Goal: Transaction & Acquisition: Purchase product/service

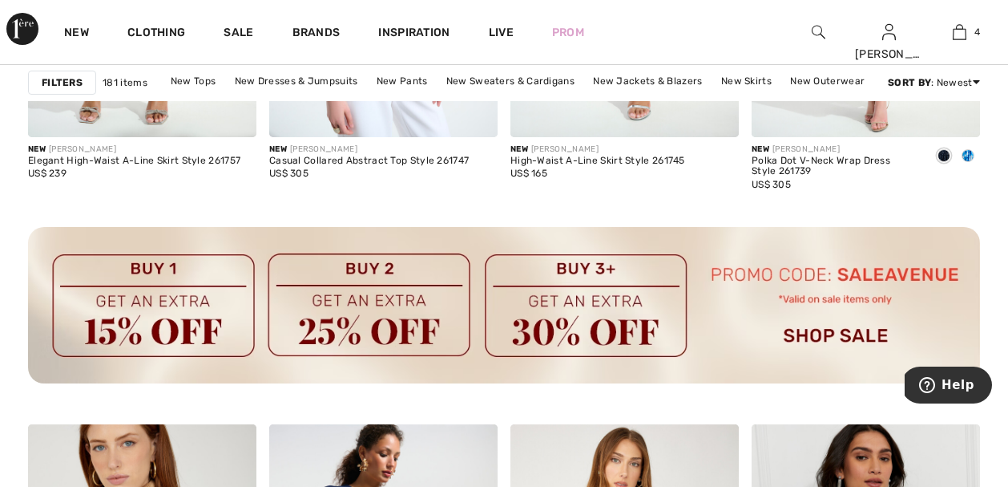
scroll to position [1828, 0]
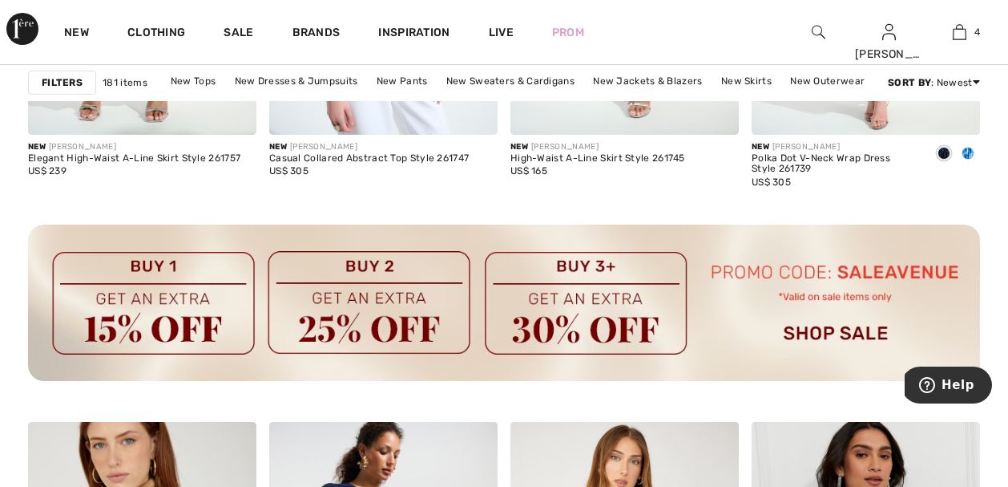
click at [826, 34] on img at bounding box center [819, 31] width 14 height 19
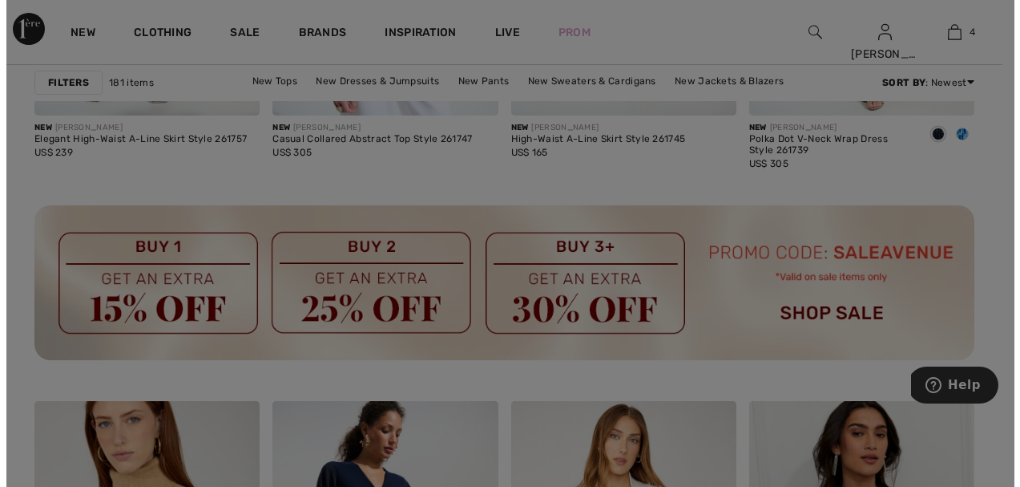
scroll to position [1842, 0]
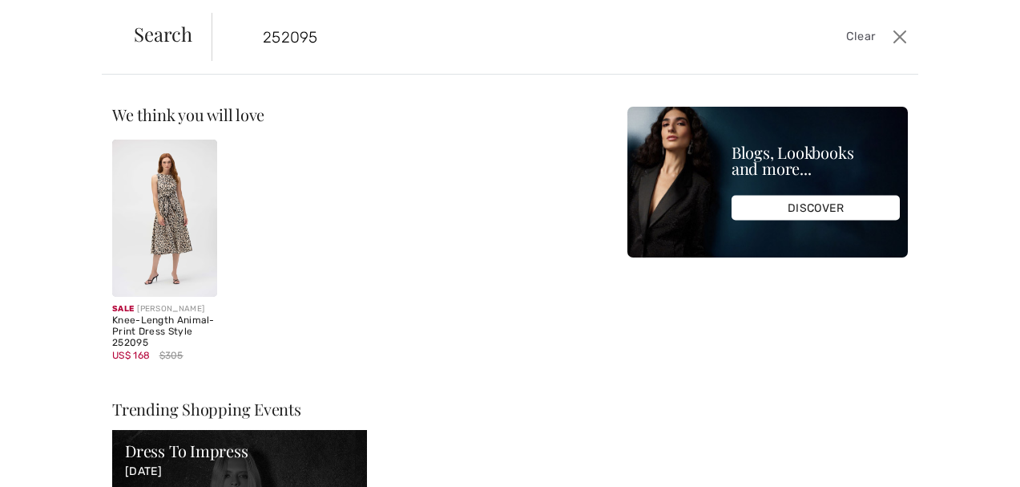
type input "252095"
click at [164, 331] on div "Knee-Length Animal-Print Dress Style 252095" at bounding box center [164, 331] width 105 height 33
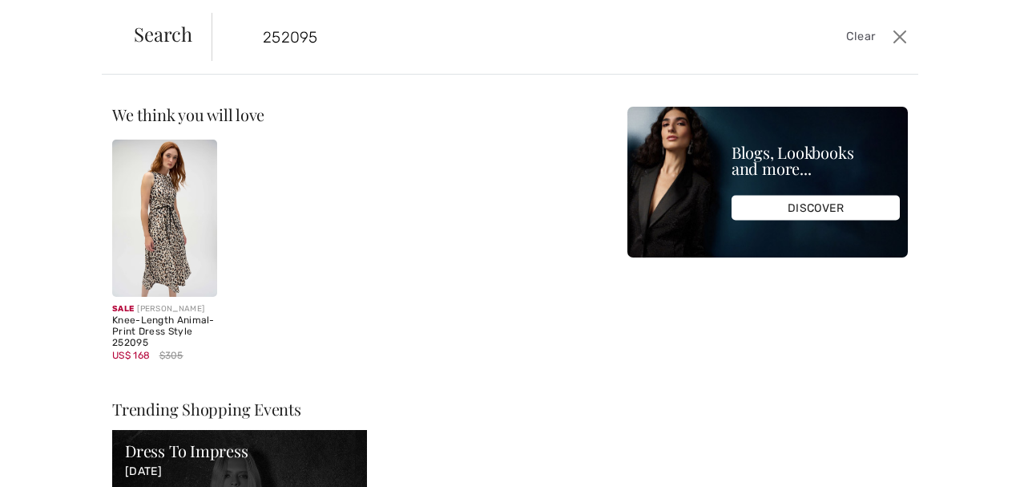
click at [162, 236] on img at bounding box center [164, 217] width 105 height 157
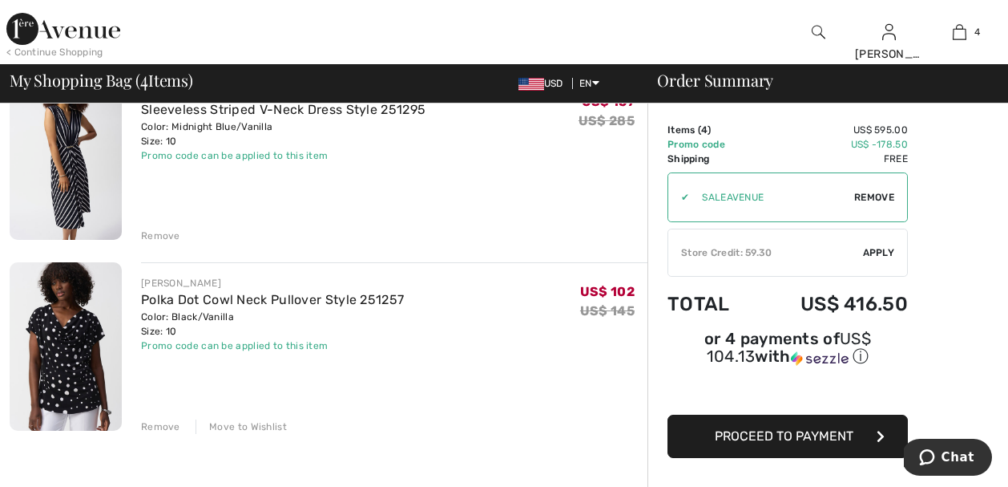
scroll to position [545, 0]
click at [261, 429] on div "Move to Wishlist" at bounding box center [241, 425] width 91 height 14
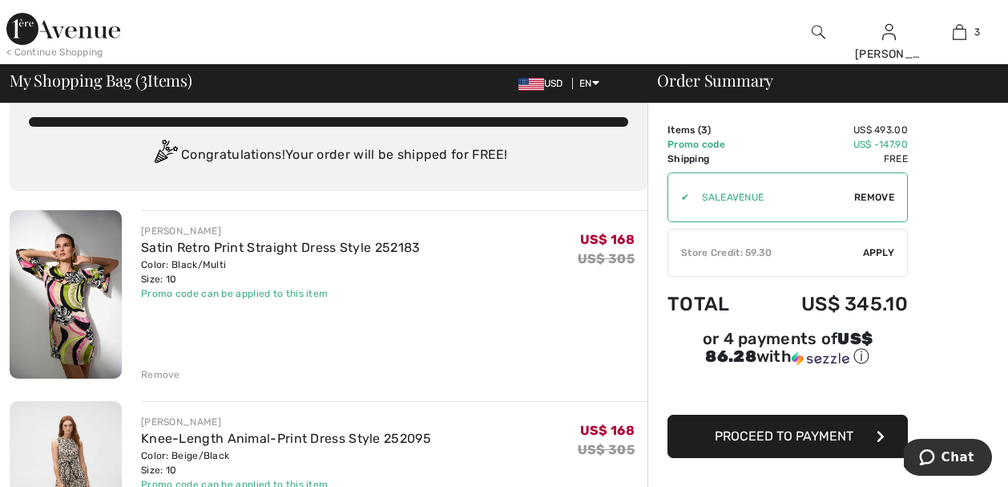
scroll to position [0, 0]
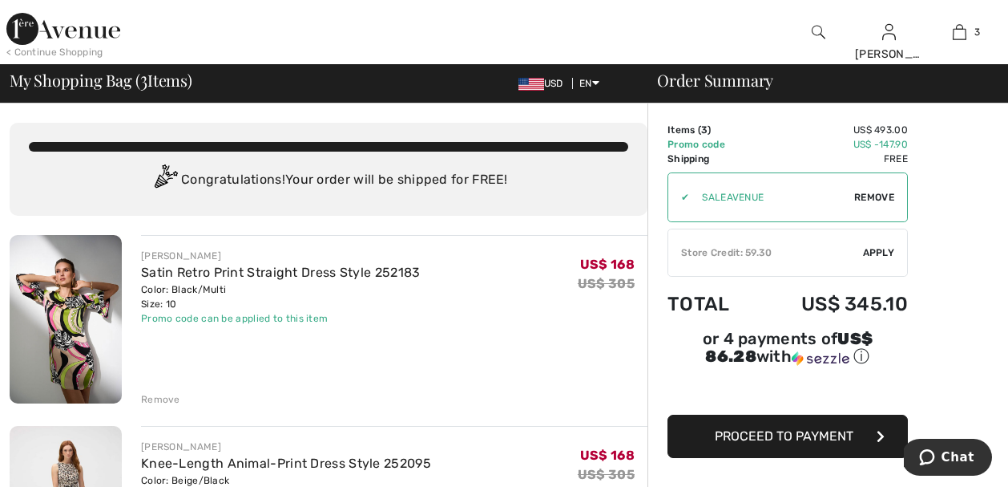
click at [146, 396] on div "Remove" at bounding box center [160, 399] width 39 height 14
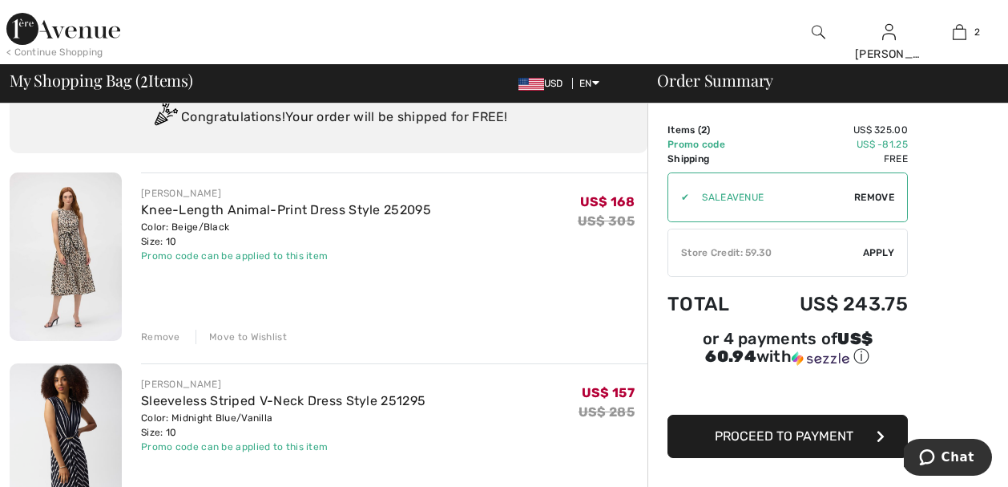
scroll to position [64, 0]
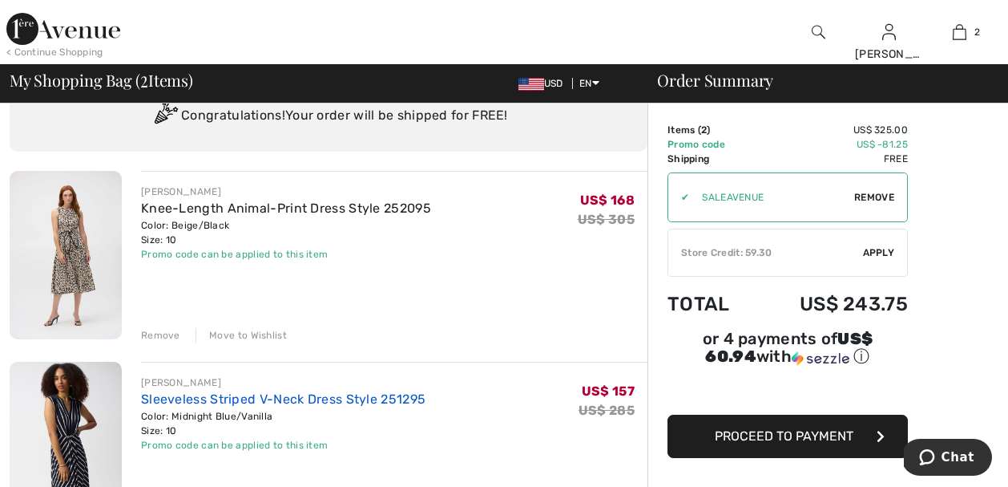
click at [330, 393] on link "Sleeveless Striped V-Neck Dress Style 251295" at bounding box center [283, 398] width 285 height 15
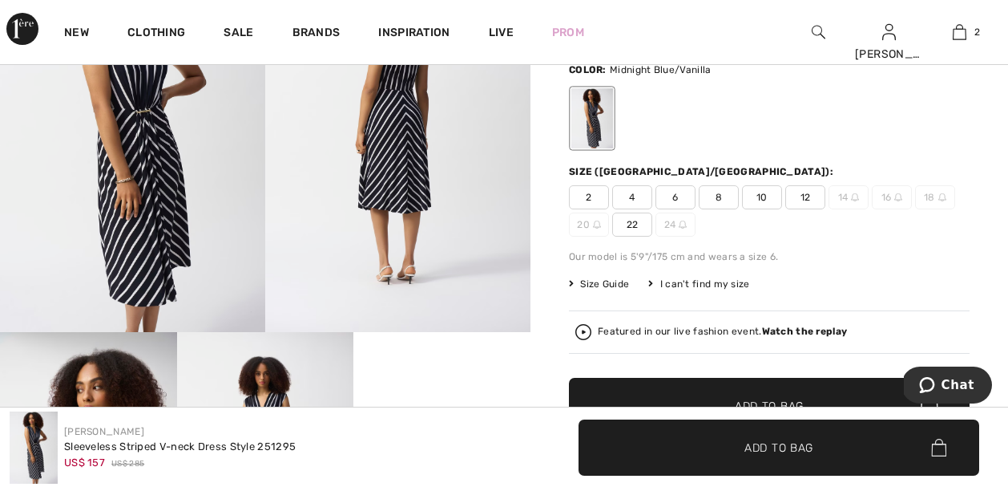
scroll to position [257, 0]
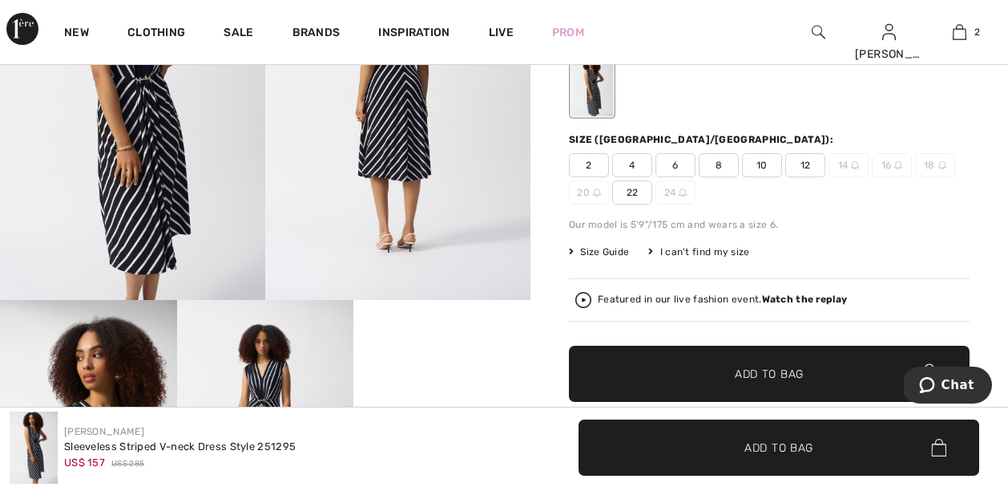
click at [442, 354] on video "Your browser does not support the video tag." at bounding box center [442, 344] width 177 height 88
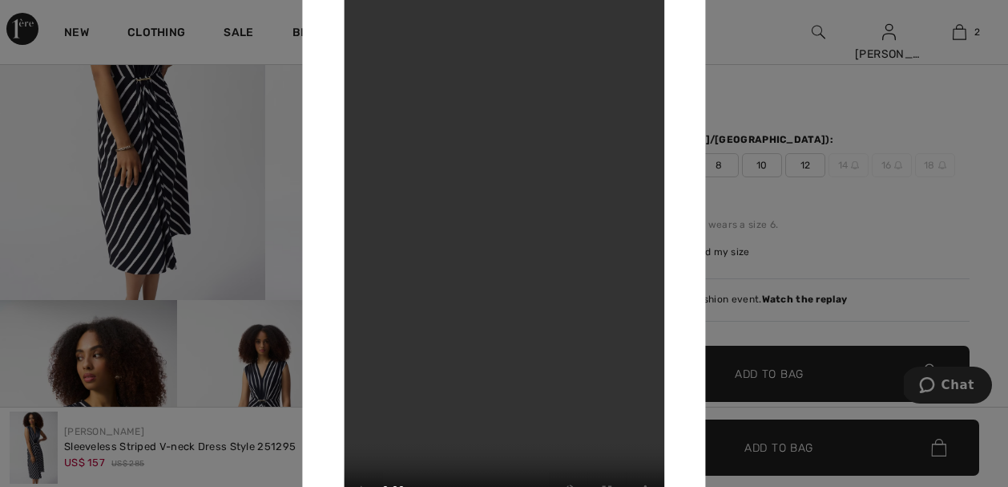
click at [737, 100] on div at bounding box center [504, 243] width 1008 height 487
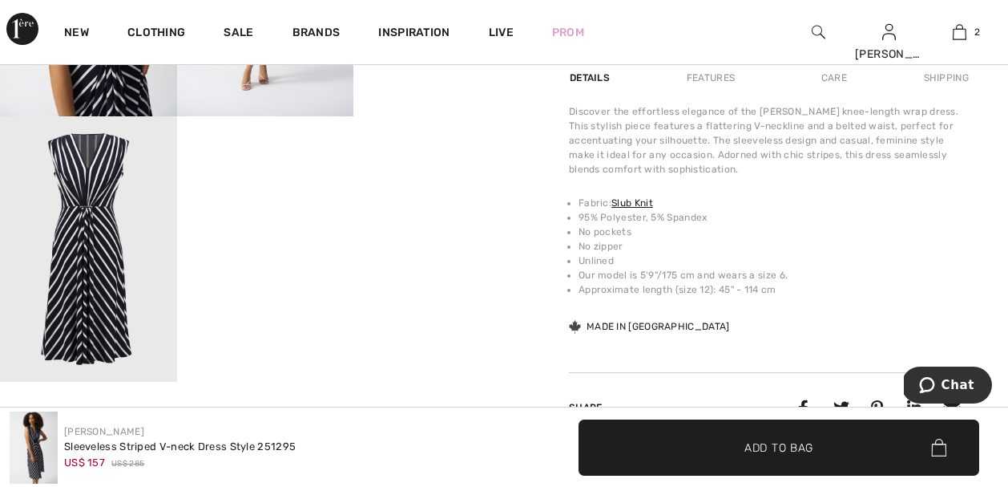
scroll to position [0, 0]
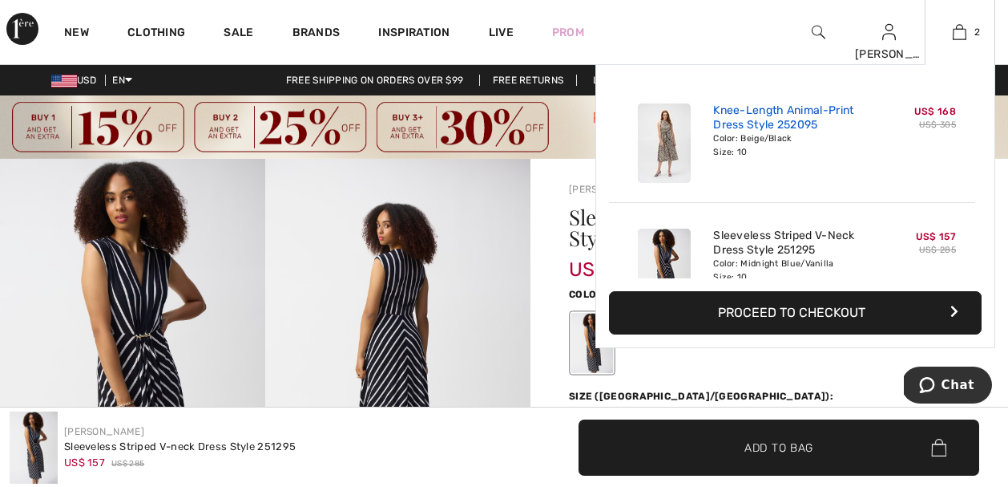
click at [763, 115] on link "Knee-Length Animal-Print Dress Style 252095" at bounding box center [792, 117] width 158 height 29
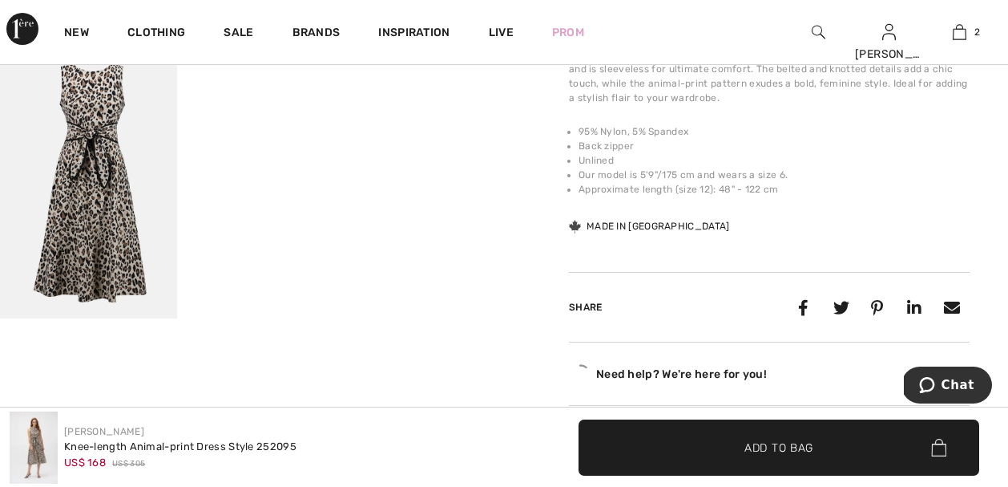
scroll to position [770, 0]
